Goal: Task Accomplishment & Management: Complete application form

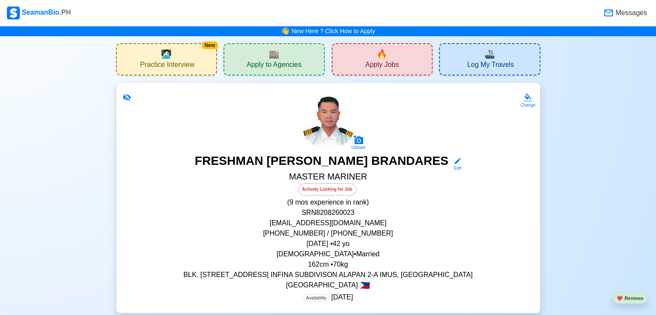
click at [392, 59] on div "🔥 Apply Jobs" at bounding box center [382, 59] width 101 height 32
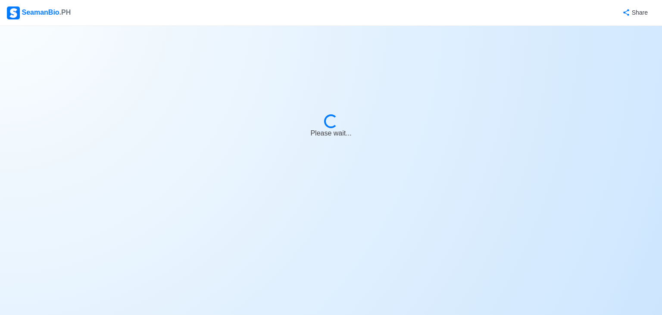
select select "Master"
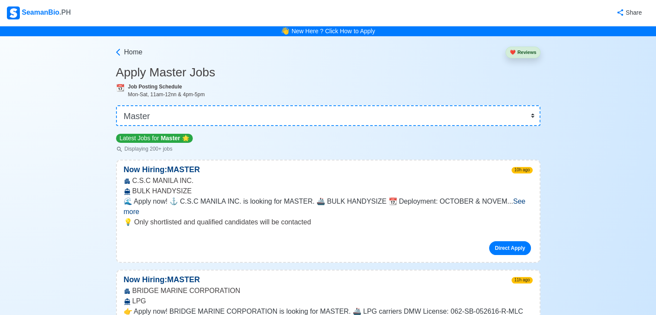
click at [517, 202] on span "See more" at bounding box center [325, 206] width 402 height 18
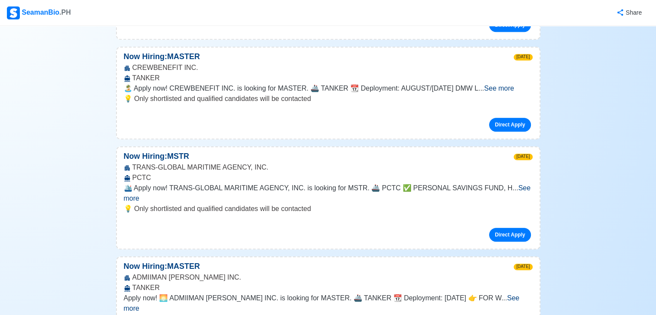
scroll to position [724, 0]
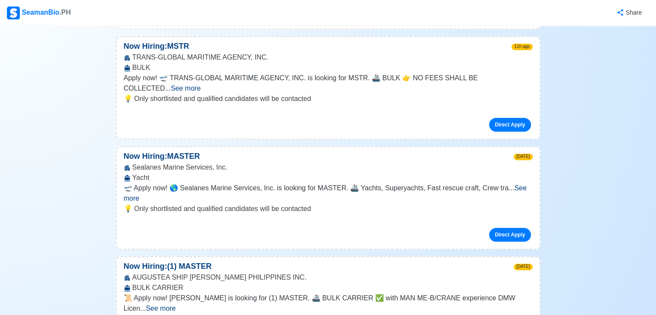
scroll to position [395, 0]
click at [510, 118] on link "Direct Apply" at bounding box center [509, 125] width 41 height 14
click at [201, 85] on span "See more" at bounding box center [186, 88] width 30 height 7
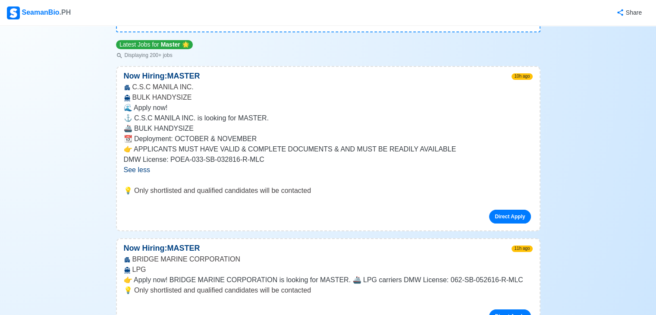
scroll to position [0, 0]
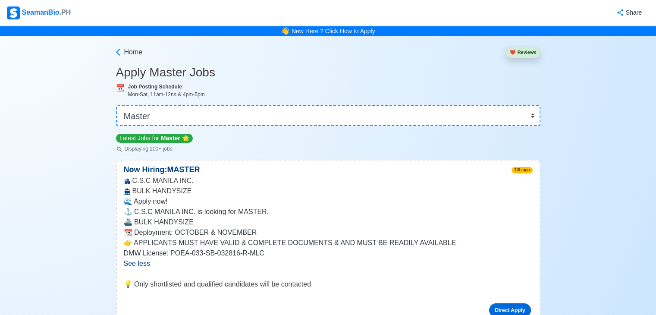
click at [507, 306] on link "Direct Apply" at bounding box center [509, 310] width 41 height 14
click at [505, 307] on link "Direct Apply" at bounding box center [509, 310] width 41 height 14
